Goal: Task Accomplishment & Management: Complete application form

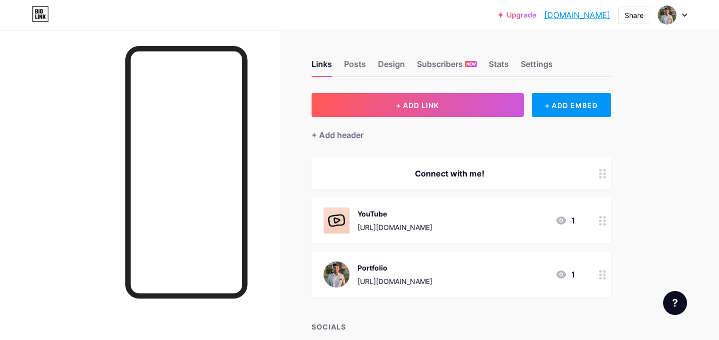
click at [687, 12] on div at bounding box center [672, 15] width 29 height 18
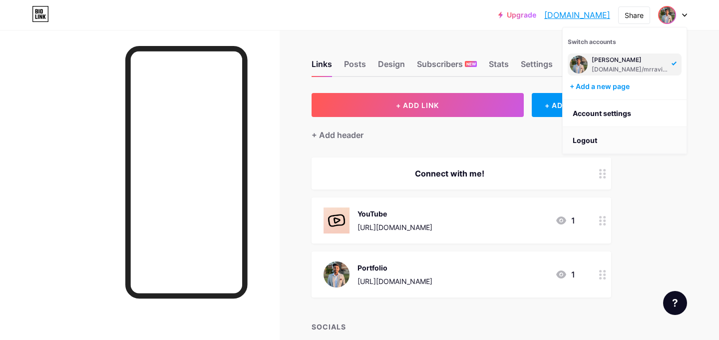
click at [595, 138] on li "Logout" at bounding box center [625, 140] width 124 height 27
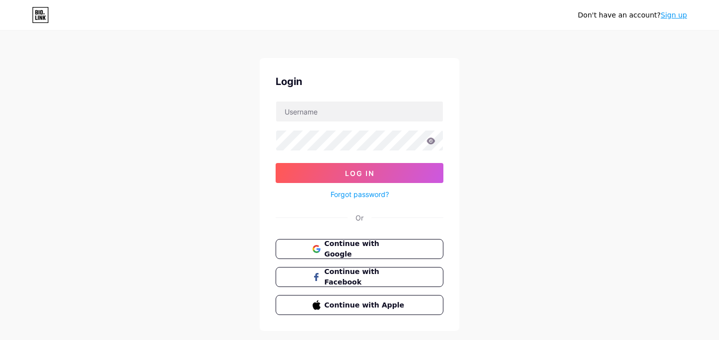
scroll to position [9, 0]
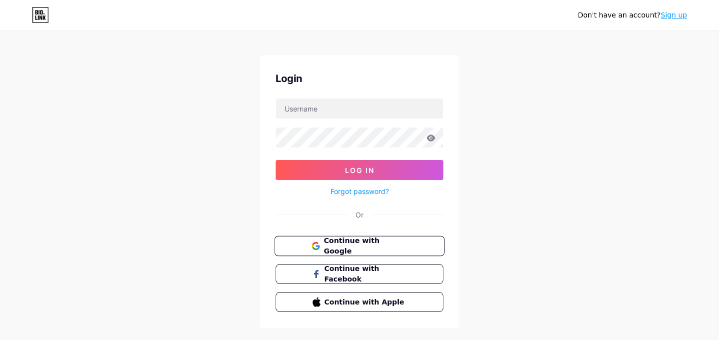
click at [390, 246] on span "Continue with Google" at bounding box center [365, 245] width 83 height 21
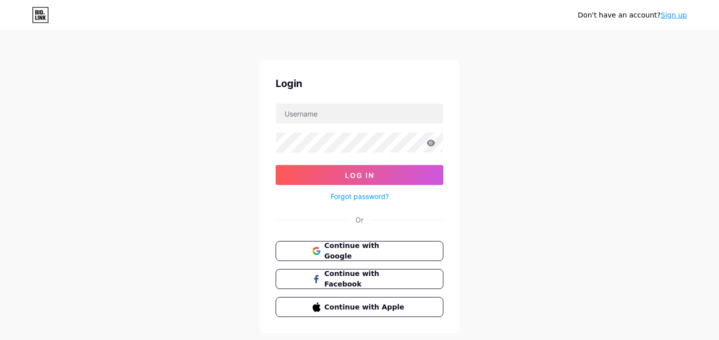
scroll to position [0, 0]
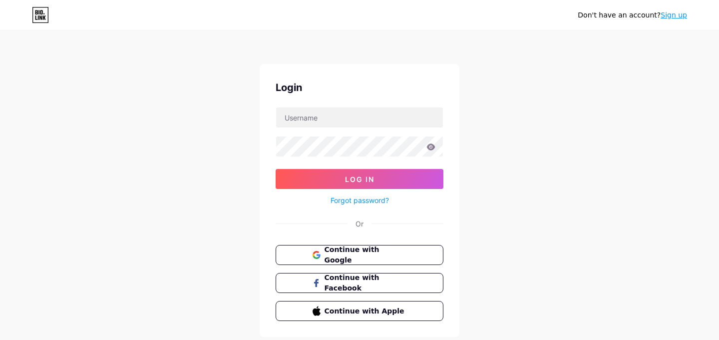
click at [671, 16] on link "Sign up" at bounding box center [674, 15] width 26 height 8
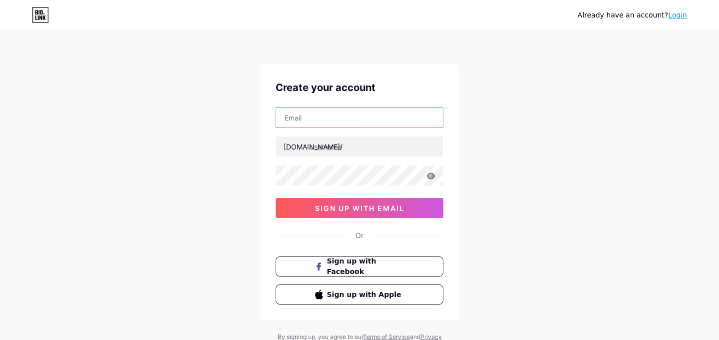
click at [385, 112] on input "text" at bounding box center [359, 117] width 167 height 20
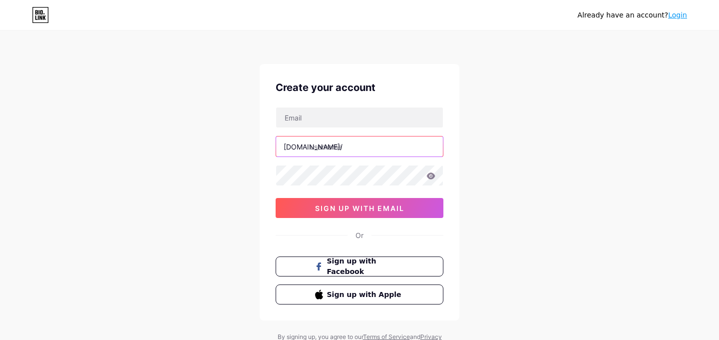
click at [364, 140] on input "text" at bounding box center [359, 146] width 167 height 20
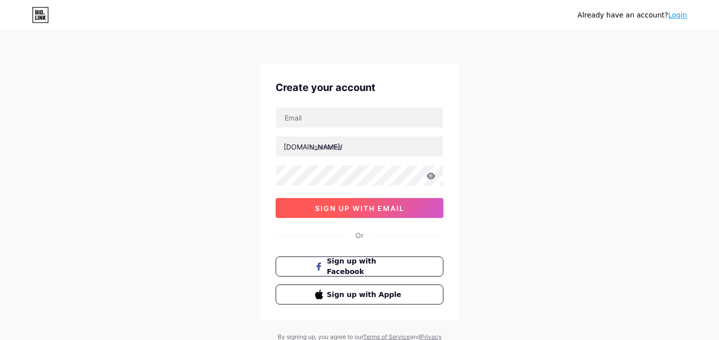
click at [359, 205] on span "sign up with email" at bounding box center [359, 208] width 89 height 8
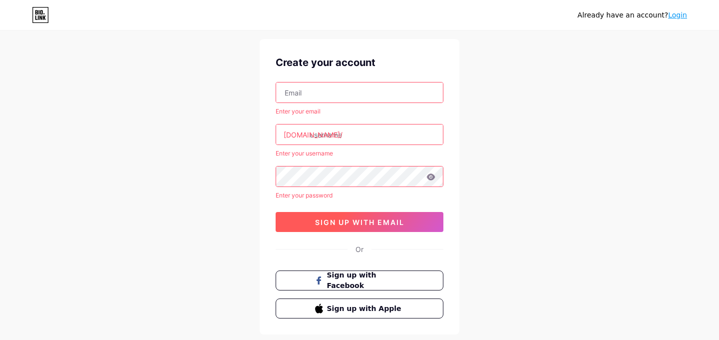
scroll to position [26, 0]
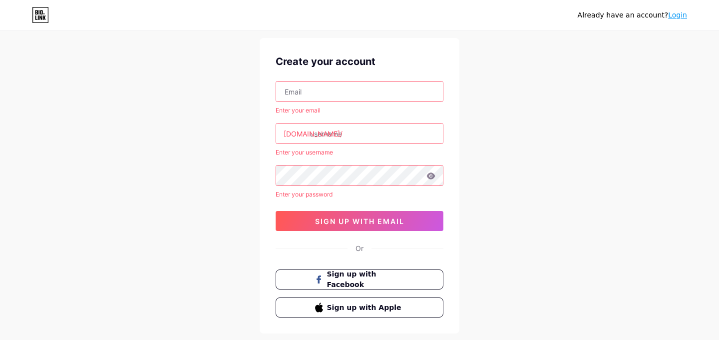
click at [320, 89] on input "text" at bounding box center [359, 91] width 167 height 20
type input "ravi@assimaa.com"
click at [337, 131] on input "text" at bounding box center [359, 133] width 167 height 20
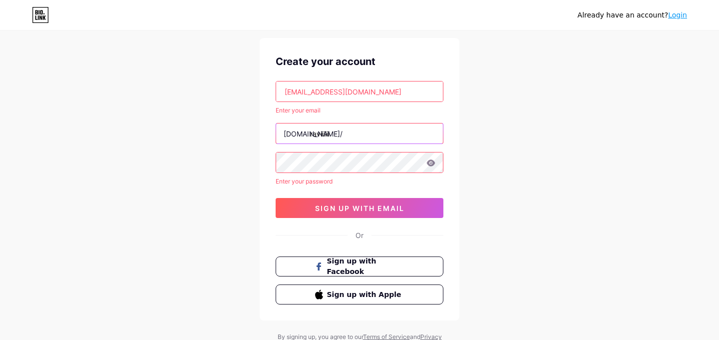
type input "raviiiiii"
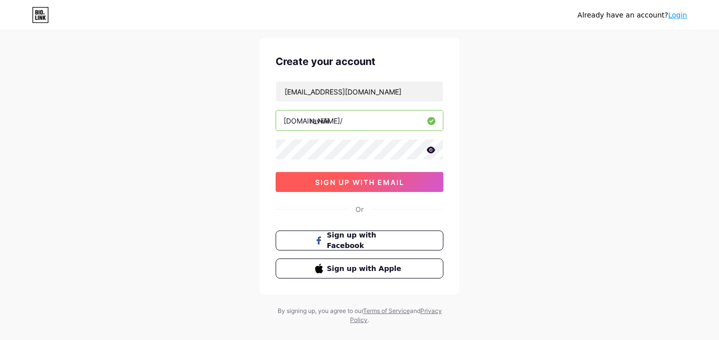
click at [306, 187] on button "sign up with email" at bounding box center [360, 182] width 168 height 20
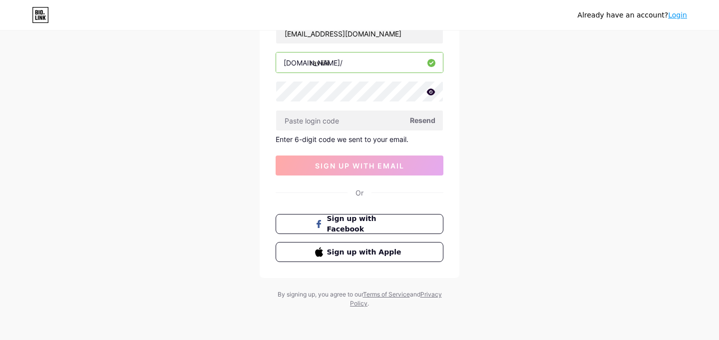
scroll to position [0, 0]
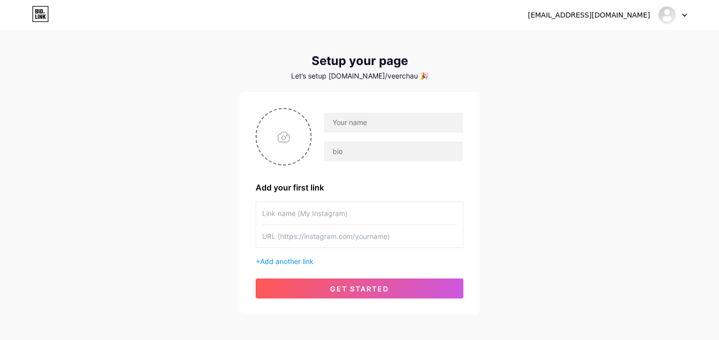
scroll to position [9, 0]
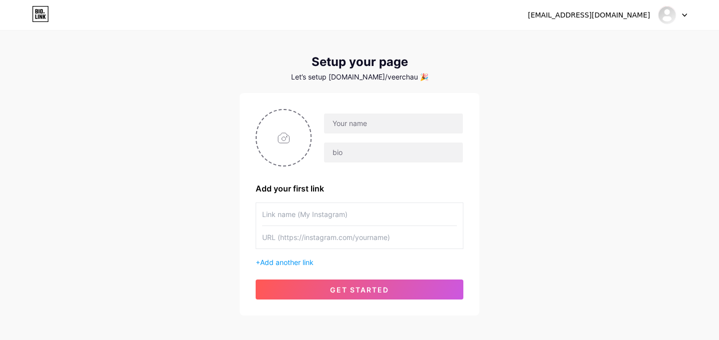
click at [372, 210] on input "text" at bounding box center [359, 214] width 195 height 22
click at [355, 228] on input "text" at bounding box center [359, 237] width 195 height 22
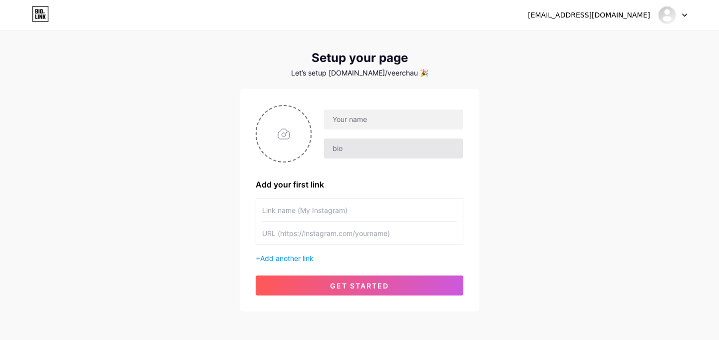
scroll to position [12, 0]
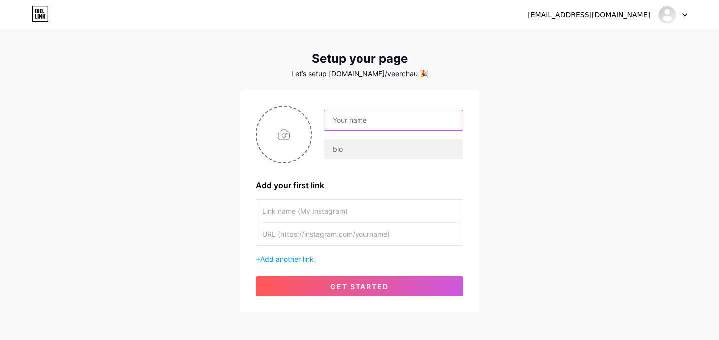
click at [361, 124] on input "text" at bounding box center [393, 120] width 139 height 20
click at [279, 148] on input "file" at bounding box center [284, 134] width 54 height 55
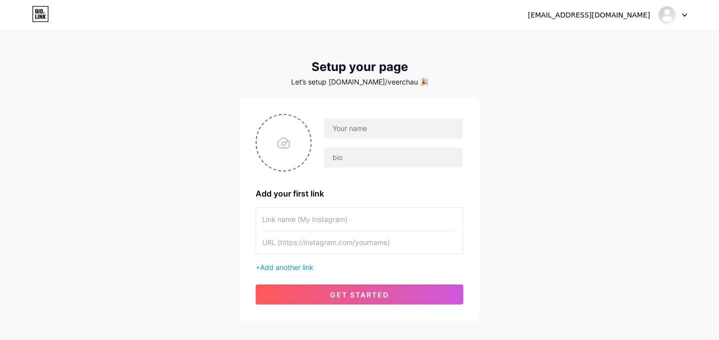
scroll to position [0, 0]
